Goal: Transaction & Acquisition: Book appointment/travel/reservation

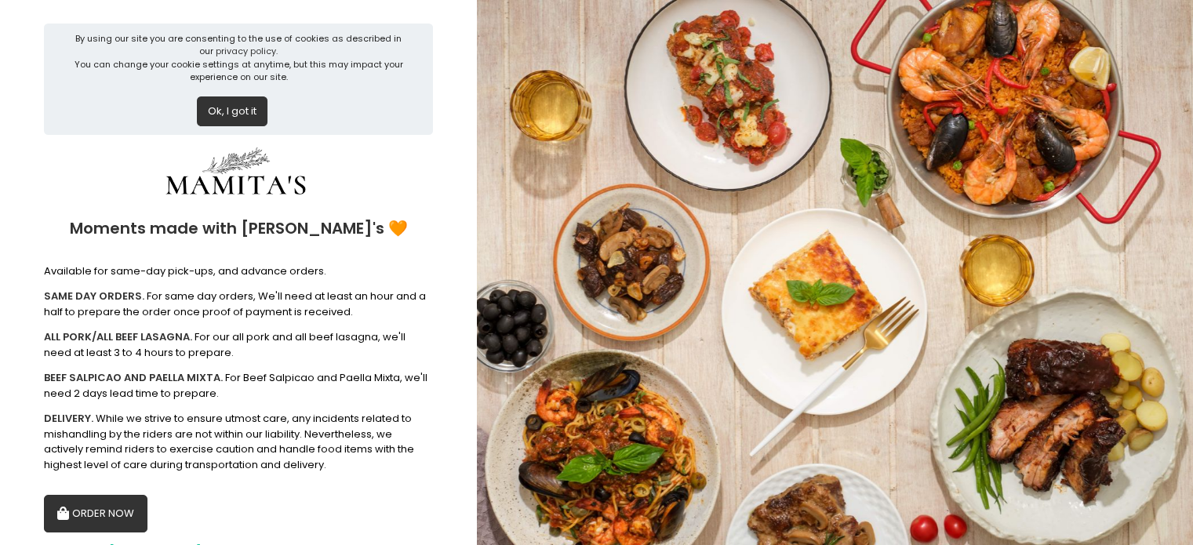
scroll to position [66, 0]
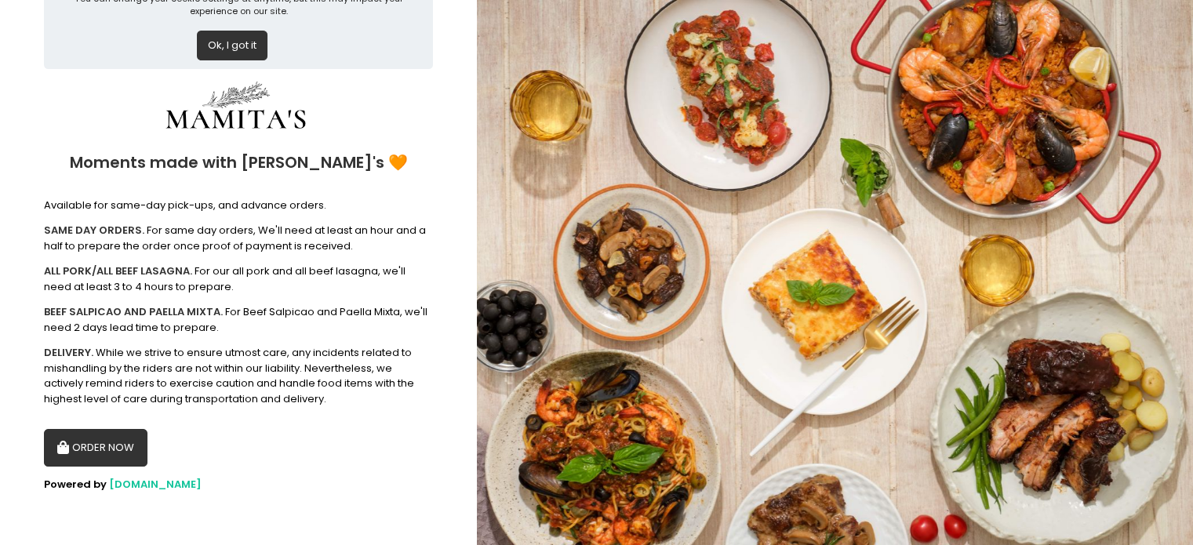
click at [107, 441] on button "ORDER NOW" at bounding box center [96, 448] width 104 height 38
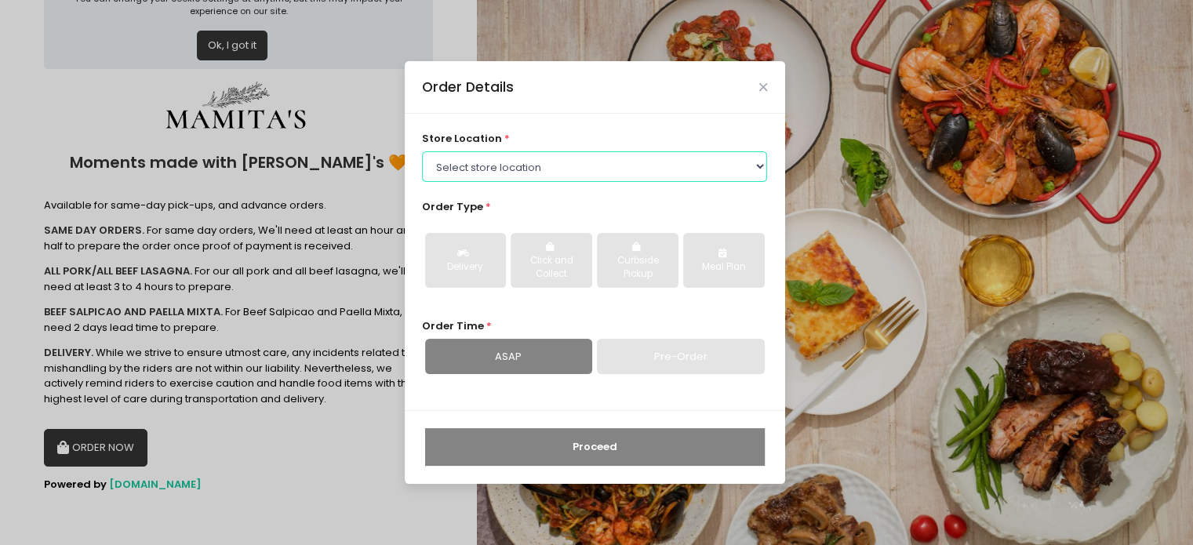
click at [763, 166] on select "Select store location Mamitas PH - [GEOGRAPHIC_DATA] Mamitas PH - [GEOGRAPHIC_D…" at bounding box center [594, 166] width 345 height 30
select select "6602978951b8268a02d72b28"
click at [422, 151] on select "Select store location Mamitas PH - [GEOGRAPHIC_DATA] Mamitas PH - [GEOGRAPHIC_D…" at bounding box center [594, 166] width 345 height 30
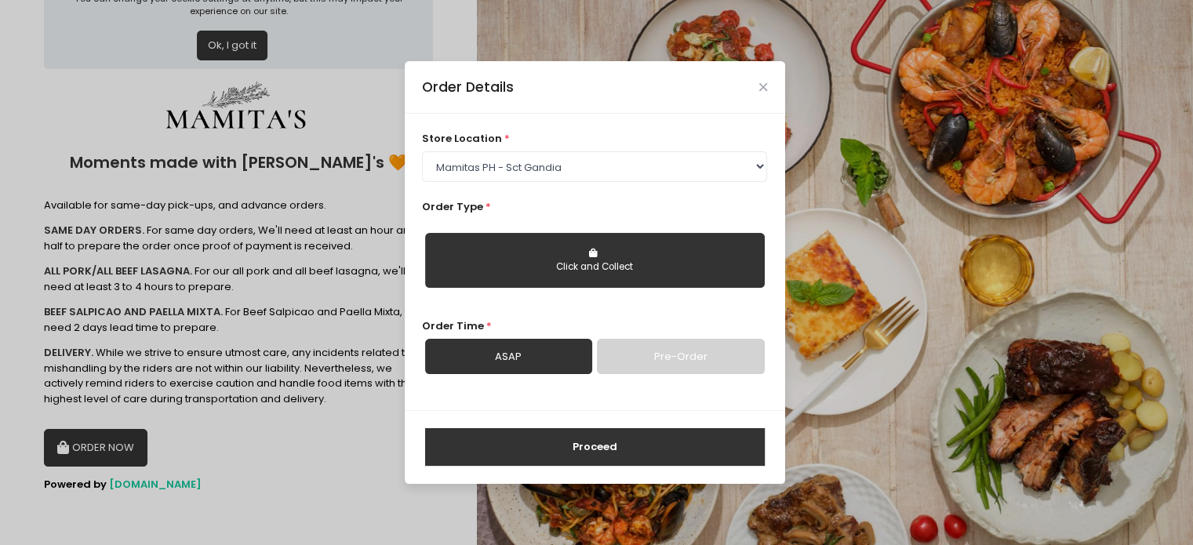
click at [583, 260] on button "Click and Collect" at bounding box center [595, 260] width 340 height 55
click at [590, 256] on icon "button" at bounding box center [595, 253] width 12 height 9
click at [577, 270] on div "Click and Collect" at bounding box center [595, 267] width 318 height 14
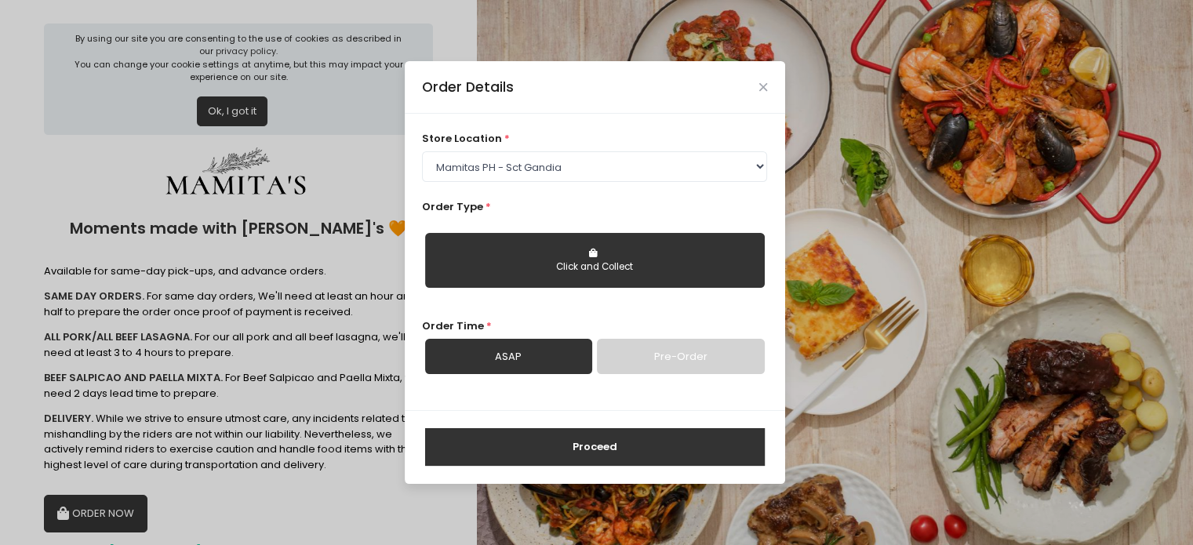
click at [227, 115] on div "Order Details store location * Select store location Mamitas PH - [GEOGRAPHIC_D…" at bounding box center [596, 272] width 1193 height 545
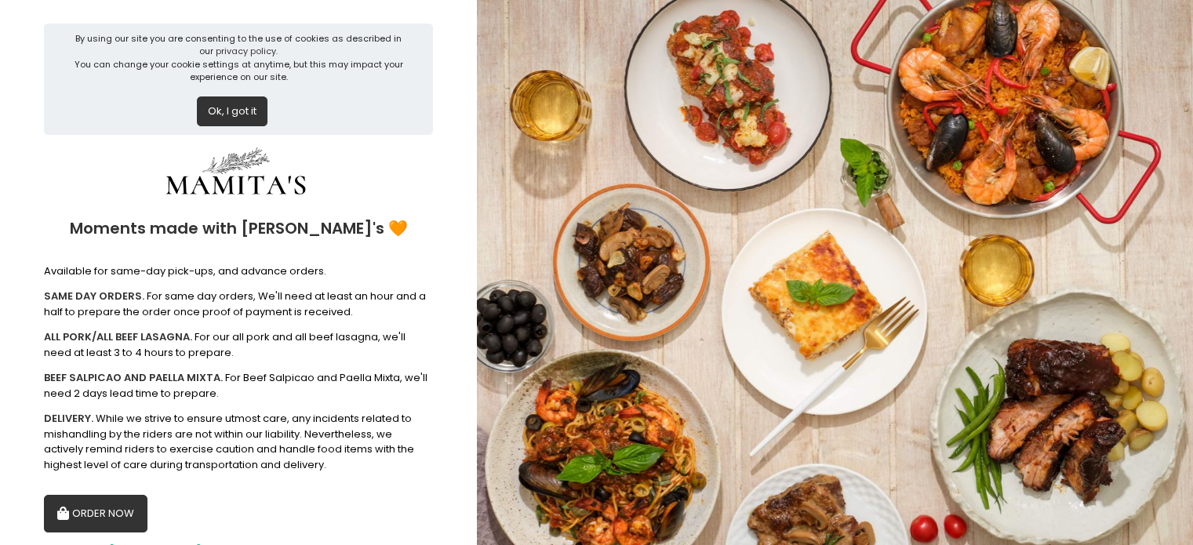
scroll to position [66, 0]
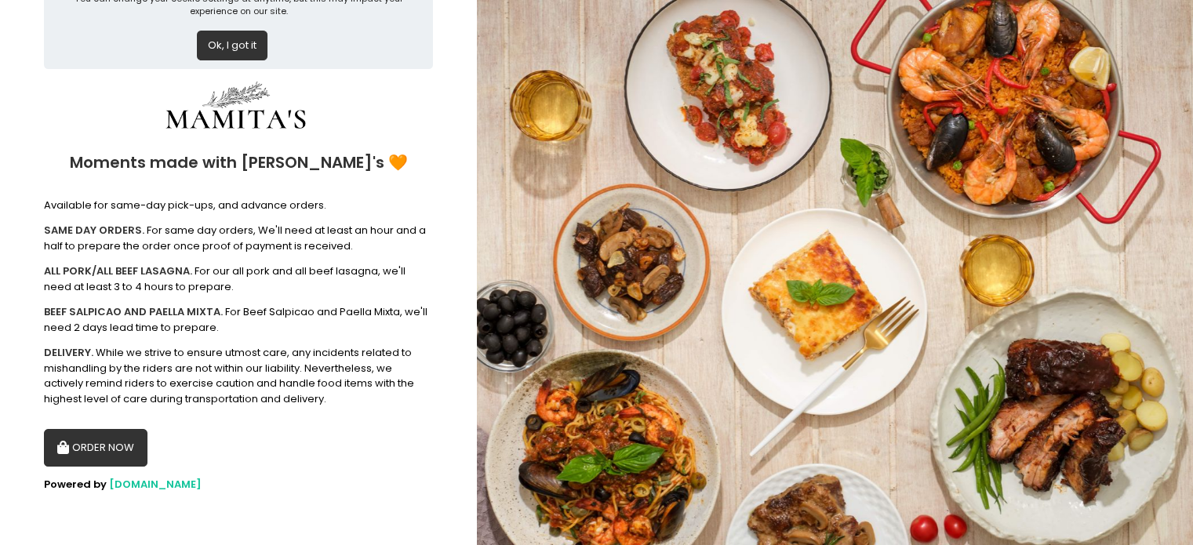
click at [112, 450] on button "ORDER NOW" at bounding box center [96, 448] width 104 height 38
select select "6602978951b8268a02d72b28"
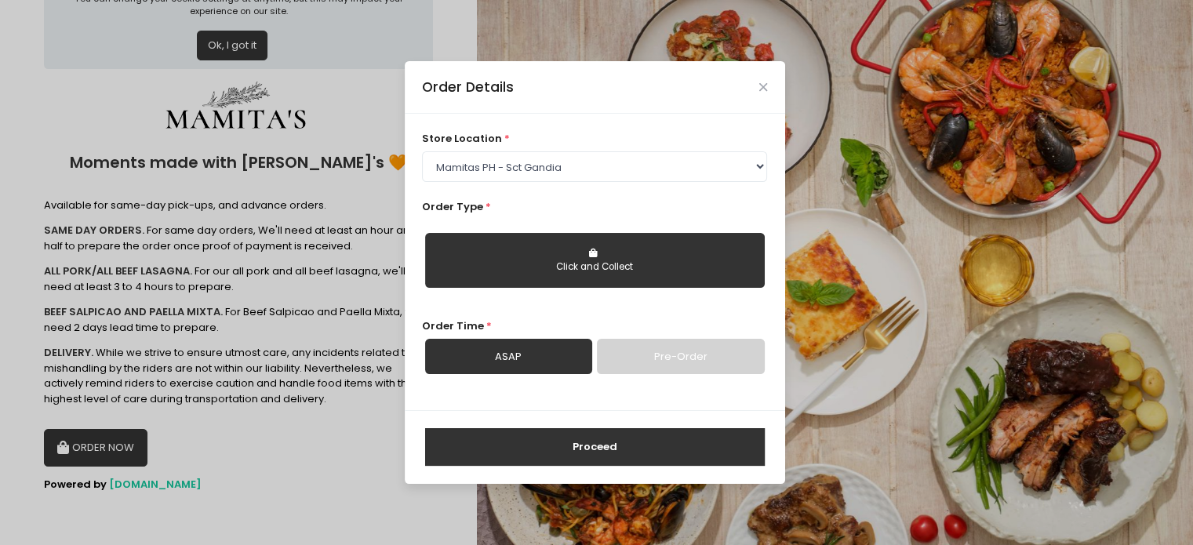
click at [587, 260] on button "Click and Collect" at bounding box center [595, 260] width 340 height 55
click at [526, 354] on link "ASAP" at bounding box center [508, 357] width 167 height 36
click at [646, 355] on link "Pre-Order" at bounding box center [680, 357] width 167 height 36
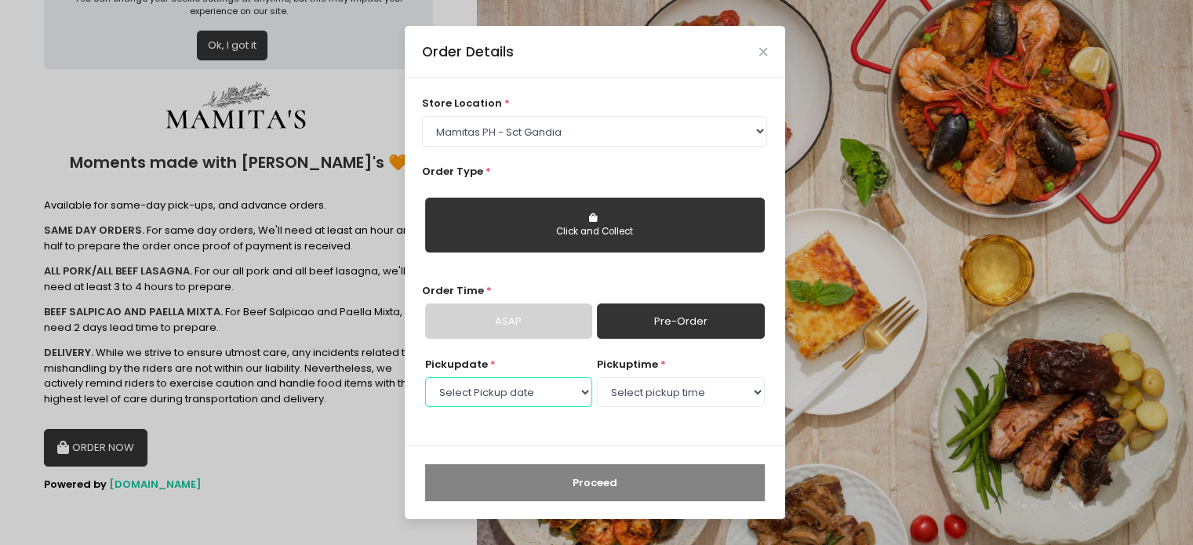
click at [583, 395] on select "Select Pickup date [DATE] [DATE] [DATE] [DATE] [DATE] [DATE] [DATE] [DATE] [DAT…" at bounding box center [508, 392] width 167 height 30
select select "[DATE]"
click at [425, 377] on select "Select Pickup date [DATE] [DATE] [DATE] [DATE] [DATE] [DATE] [DATE] [DATE] [DAT…" at bounding box center [508, 392] width 167 height 30
click at [732, 395] on select "Select pickup time 09:00 AM - 09:30 AM 09:30 AM - 10:00 AM 10:00 AM - 10:30 AM …" at bounding box center [680, 392] width 167 height 30
click at [597, 377] on select "Select pickup time 09:00 AM - 09:30 AM 09:30 AM - 10:00 AM 10:00 AM - 10:30 AM …" at bounding box center [680, 392] width 167 height 30
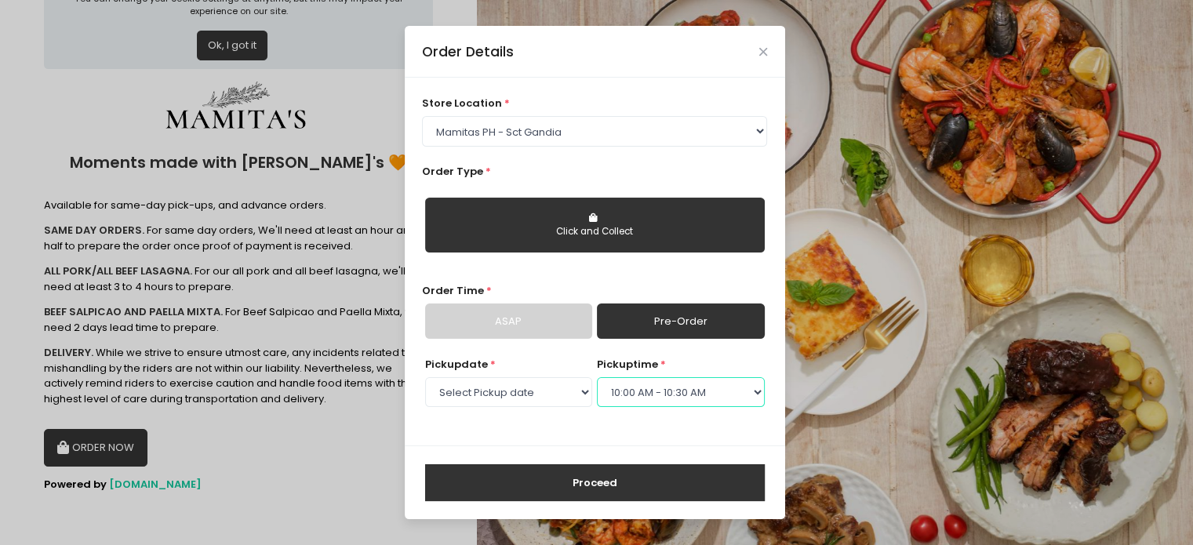
click at [748, 397] on select "Select pickup time 09:00 AM - 09:30 AM 09:30 AM - 10:00 AM 10:00 AM - 10:30 AM …" at bounding box center [680, 392] width 167 height 30
select select "09:30"
click at [597, 377] on select "Select pickup time 09:00 AM - 09:30 AM 09:30 AM - 10:00 AM 10:00 AM - 10:30 AM …" at bounding box center [680, 392] width 167 height 30
click at [593, 479] on button "Proceed" at bounding box center [595, 483] width 340 height 38
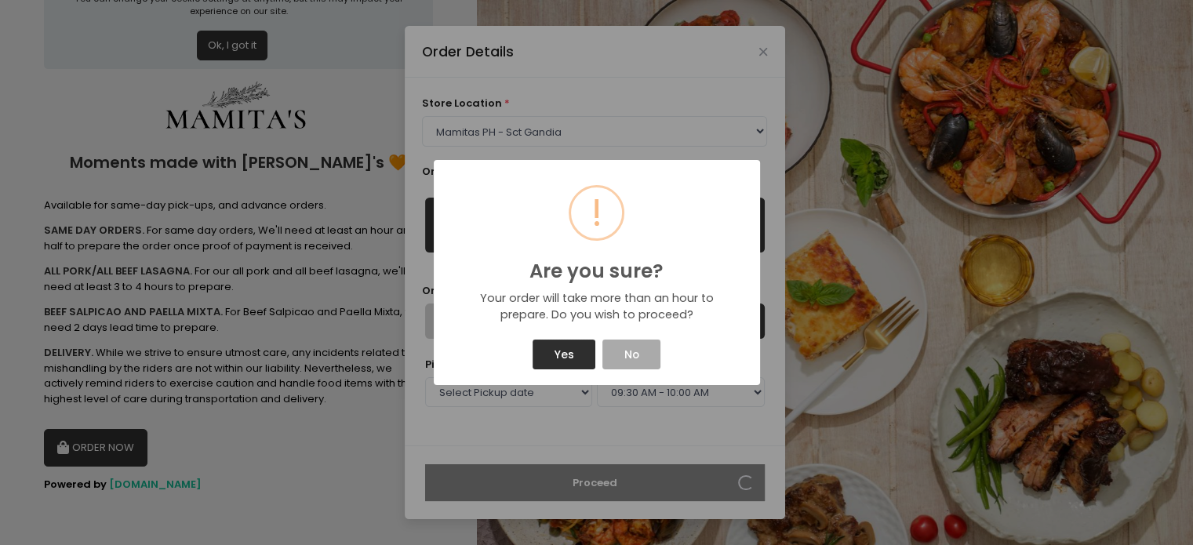
click at [555, 360] on button "Yes" at bounding box center [564, 355] width 63 height 30
